Goal: Navigation & Orientation: Find specific page/section

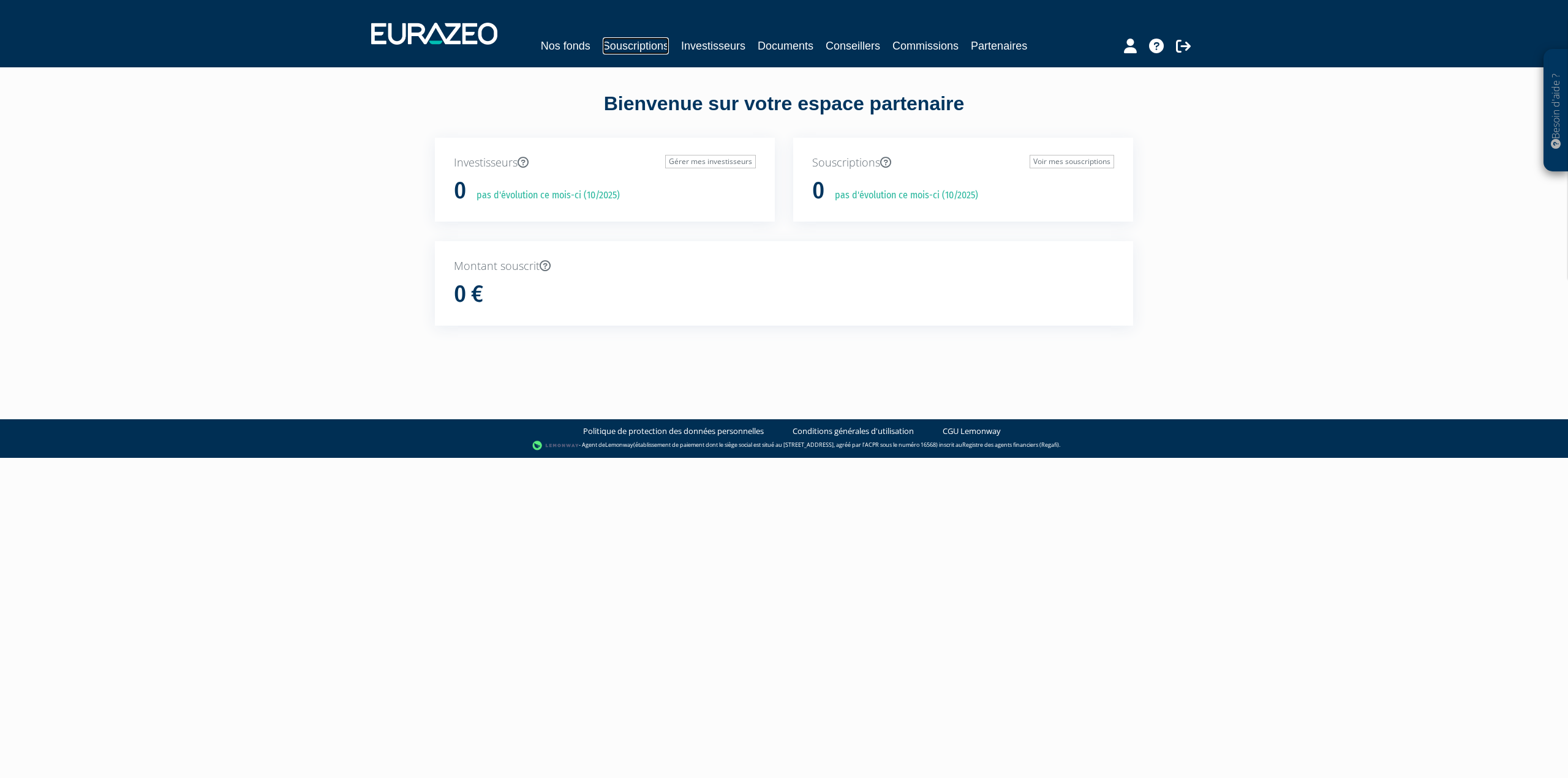
click at [645, 47] on link "Souscriptions" at bounding box center [636, 46] width 66 height 17
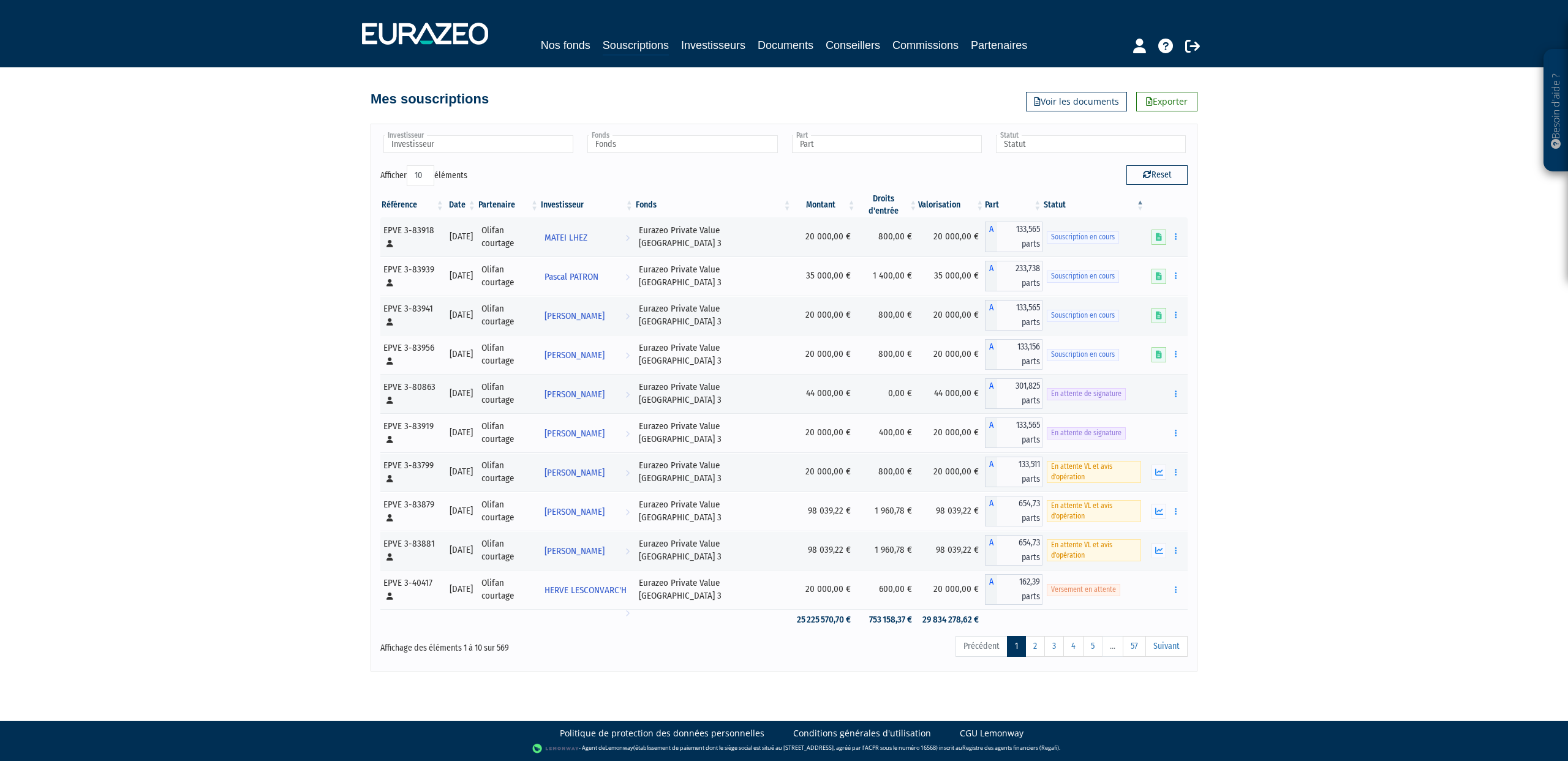
click at [468, 208] on th "Date" at bounding box center [461, 205] width 32 height 24
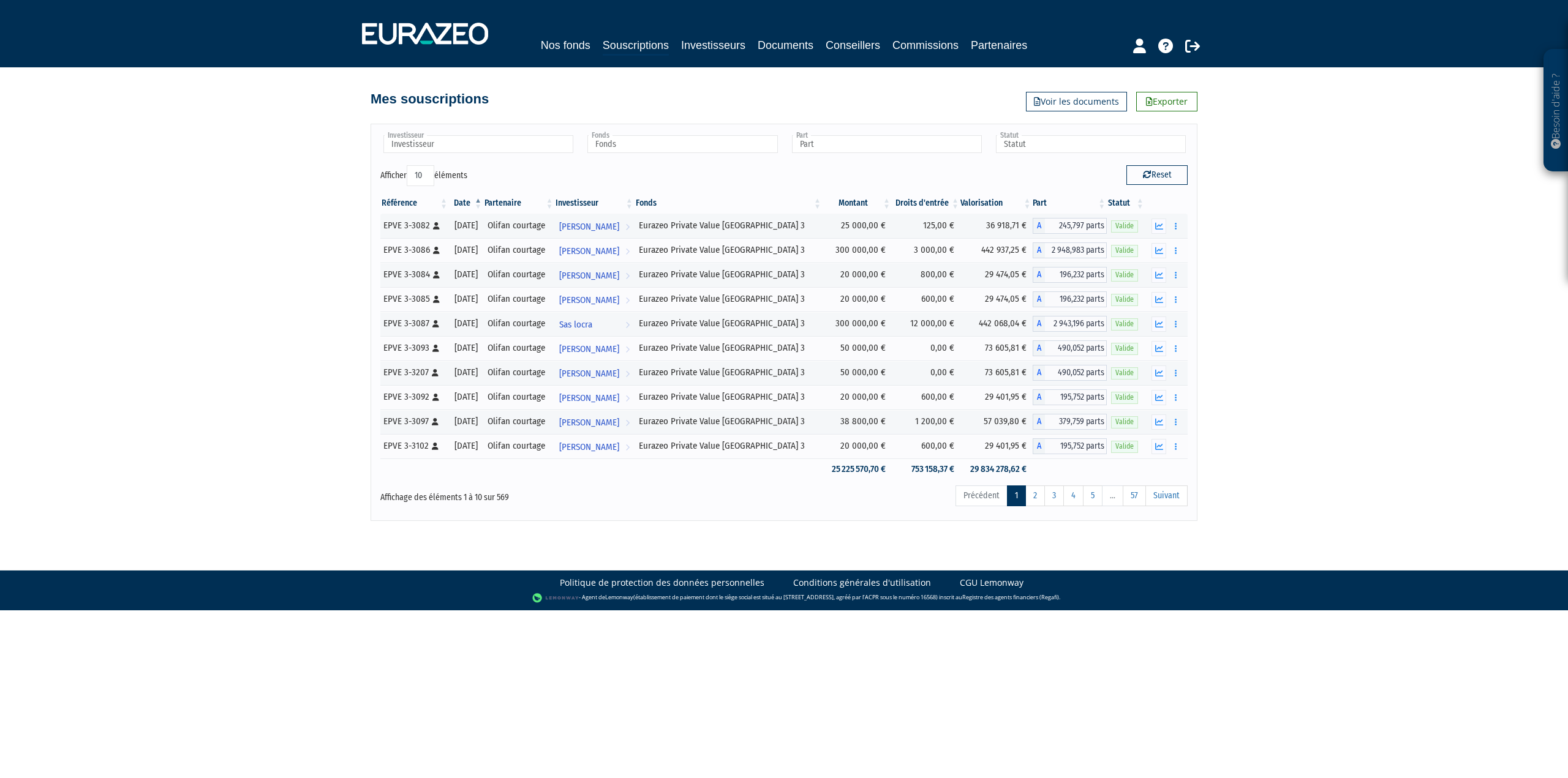
click at [468, 208] on th "Date" at bounding box center [466, 203] width 34 height 21
